Goal: Check status: Check status

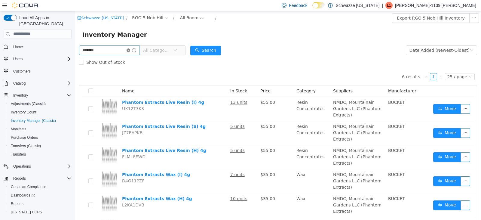
click at [130, 49] on icon "icon: close-circle" at bounding box center [129, 50] width 4 height 4
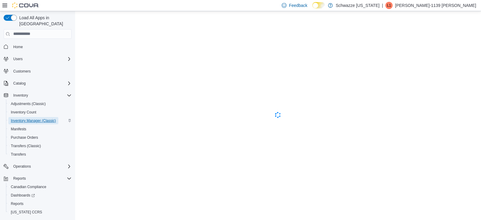
click at [31, 118] on span "Inventory Manager (Classic)" at bounding box center [33, 120] width 45 height 5
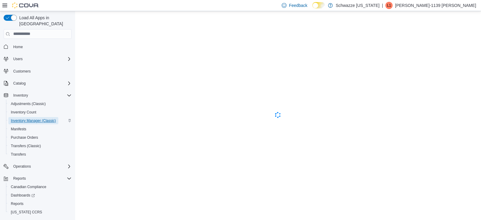
click at [31, 118] on span "Inventory Manager (Classic)" at bounding box center [33, 120] width 45 height 5
click at [31, 110] on span "Inventory Count" at bounding box center [24, 112] width 26 height 5
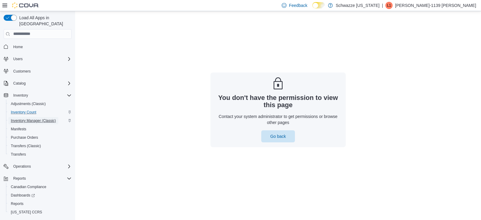
click at [30, 118] on span "Inventory Manager (Classic)" at bounding box center [33, 120] width 45 height 5
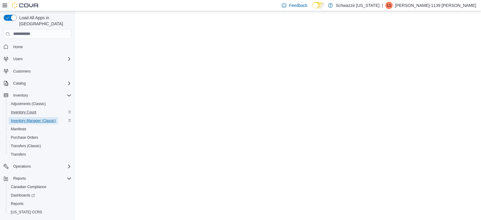
click at [30, 118] on span "Inventory Manager (Classic)" at bounding box center [33, 120] width 45 height 5
click at [21, 175] on span "Reports" at bounding box center [19, 178] width 13 height 7
click at [32, 118] on span "Inventory Manager (Classic)" at bounding box center [33, 120] width 45 height 5
click at [20, 174] on button "Reports" at bounding box center [37, 178] width 73 height 8
click at [25, 175] on span "Reports" at bounding box center [19, 178] width 13 height 7
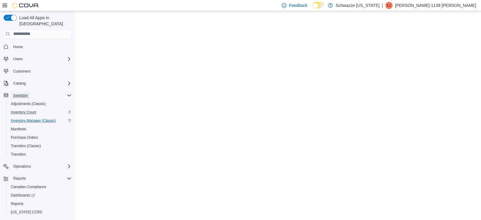
click at [14, 93] on span "Inventory" at bounding box center [20, 95] width 15 height 5
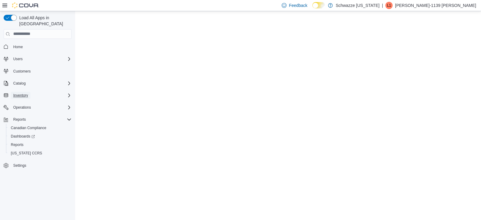
click at [14, 93] on span "Inventory" at bounding box center [20, 95] width 15 height 5
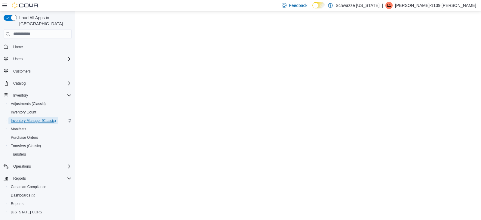
click at [23, 118] on span "Inventory Manager (Classic)" at bounding box center [33, 120] width 45 height 5
click at [17, 135] on span "Purchase Orders" at bounding box center [24, 137] width 27 height 5
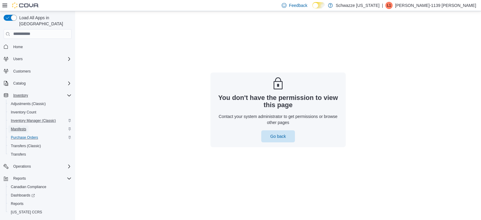
click at [20, 125] on span "Manifests" at bounding box center [18, 128] width 15 height 7
click at [29, 118] on span "Inventory Manager (Classic)" at bounding box center [33, 120] width 45 height 5
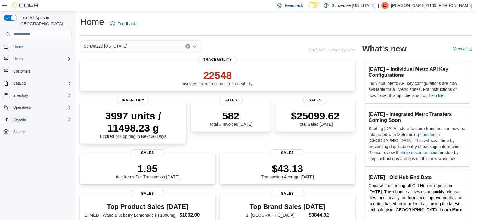
click at [25, 117] on span "Reports" at bounding box center [19, 119] width 13 height 5
click at [23, 141] on link "Reports" at bounding box center [16, 144] width 17 height 7
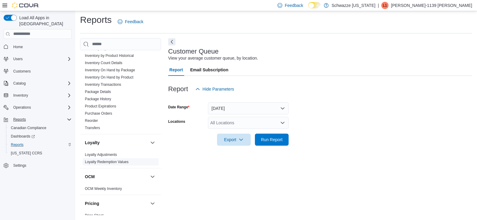
scroll to position [205, 0]
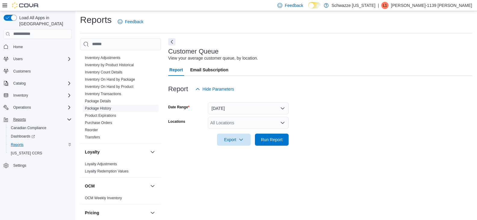
click at [107, 108] on link "Package History" at bounding box center [98, 108] width 26 height 4
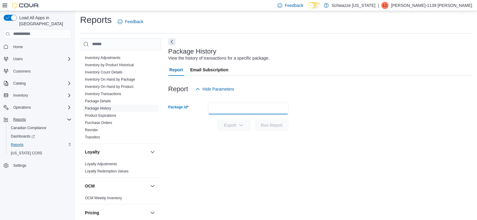
click at [219, 106] on input "Package Id" at bounding box center [248, 108] width 81 height 12
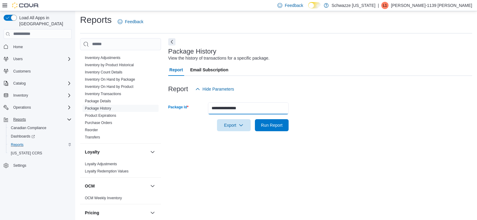
click at [255, 119] on button "Run Report" at bounding box center [272, 125] width 34 height 12
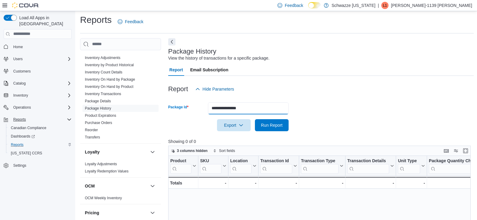
click at [236, 108] on input "**********" at bounding box center [248, 108] width 81 height 12
type input "**********"
click at [255, 119] on button "Run Report" at bounding box center [272, 125] width 34 height 12
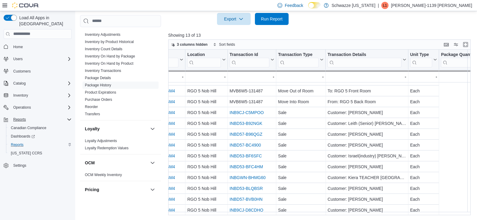
scroll to position [11, 0]
